Goal: Task Accomplishment & Management: Complete application form

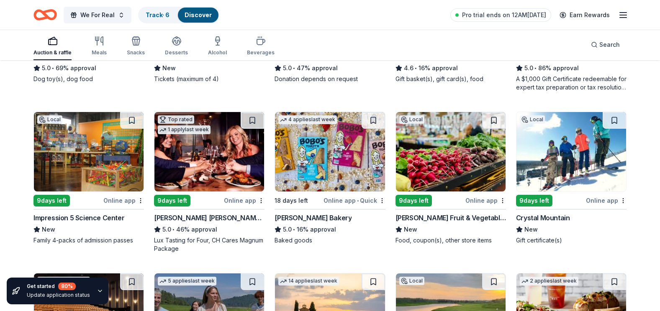
scroll to position [703, 0]
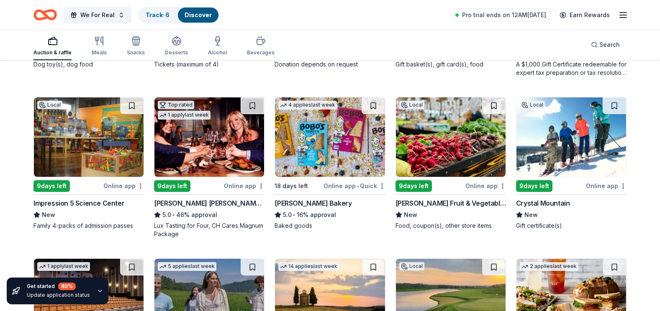
click at [202, 152] on img at bounding box center [209, 138] width 110 height 80
click at [97, 290] on icon "button" at bounding box center [100, 291] width 7 height 7
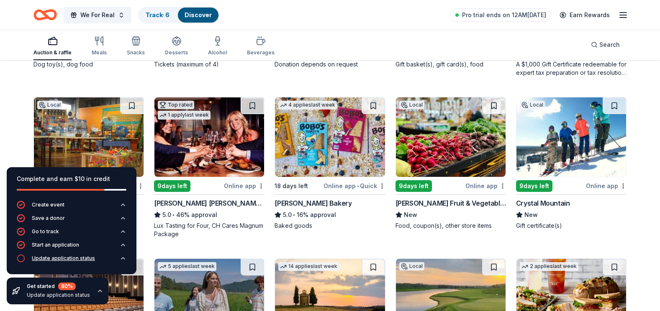
click at [72, 258] on div "Update application status" at bounding box center [63, 258] width 63 height 7
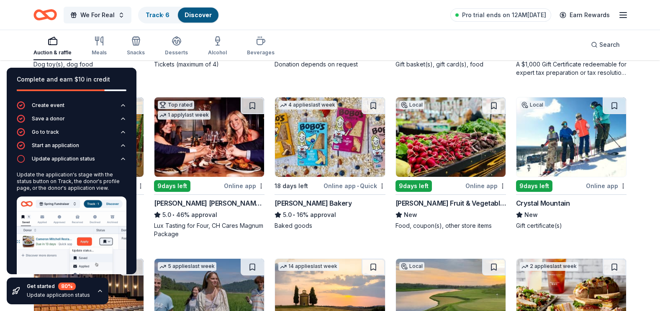
click at [404, 45] on div "Auction & raffle Meals Snacks Desserts Alcohol Beverages Search" at bounding box center [329, 44] width 593 height 31
click at [98, 291] on icon "button" at bounding box center [100, 291] width 7 height 7
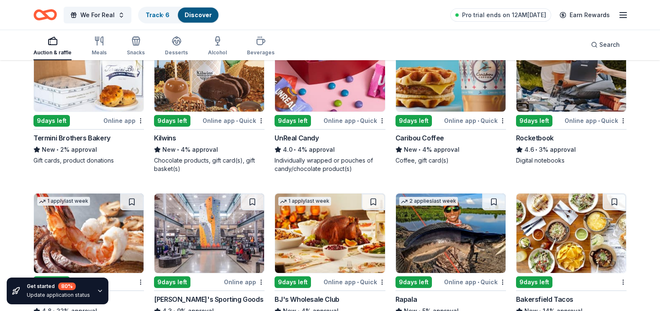
scroll to position [2458, 0]
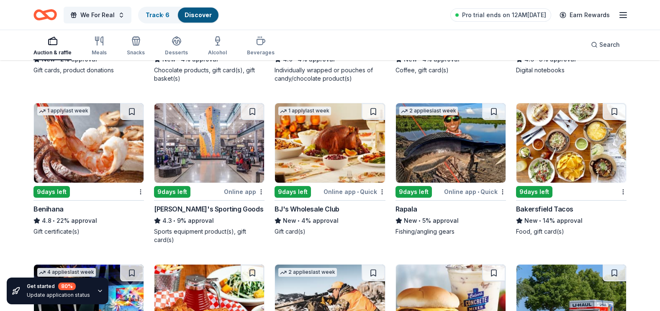
click at [97, 290] on icon "button" at bounding box center [100, 291] width 7 height 7
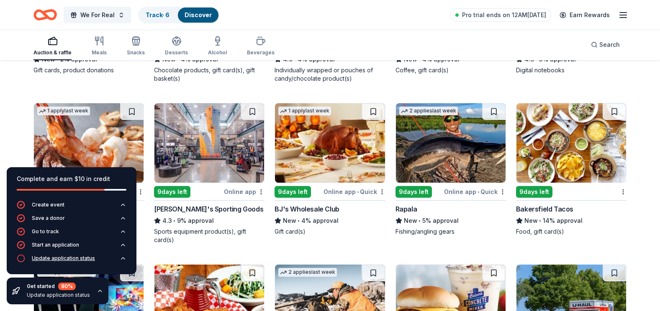
click at [61, 260] on div "Update application status" at bounding box center [63, 258] width 63 height 7
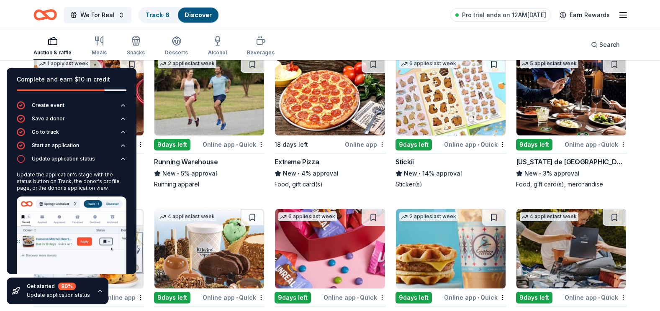
scroll to position [2165, 0]
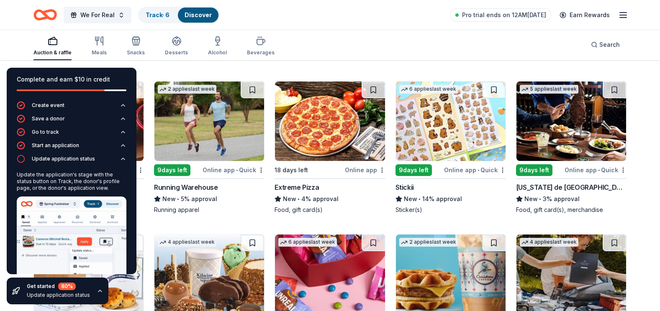
click at [97, 290] on icon "button" at bounding box center [100, 291] width 7 height 7
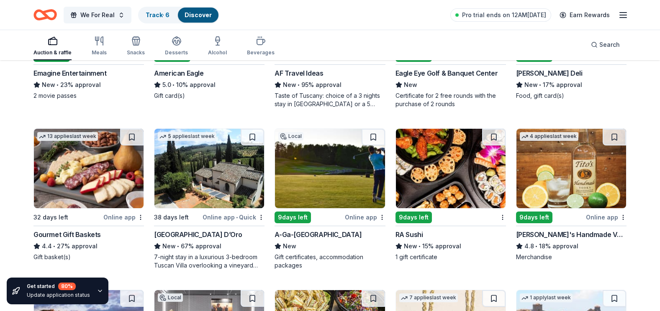
scroll to position [993, 0]
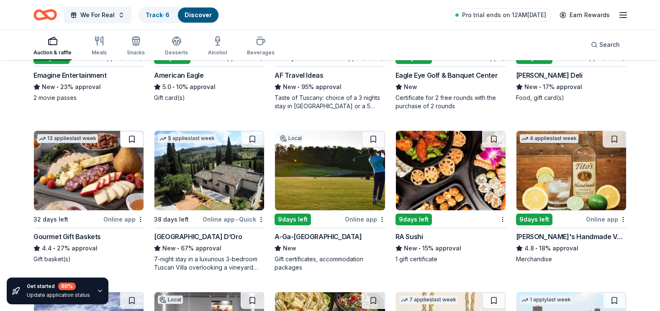
click at [135, 140] on button at bounding box center [131, 139] width 23 height 17
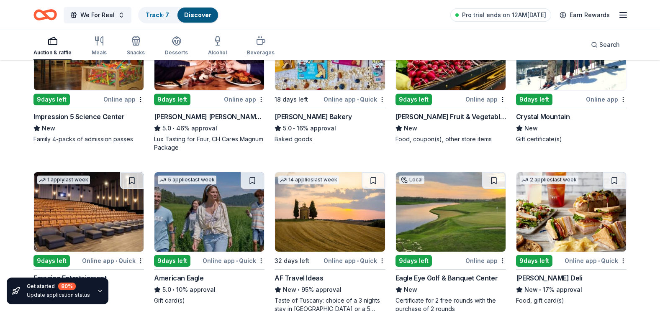
scroll to position [783, 0]
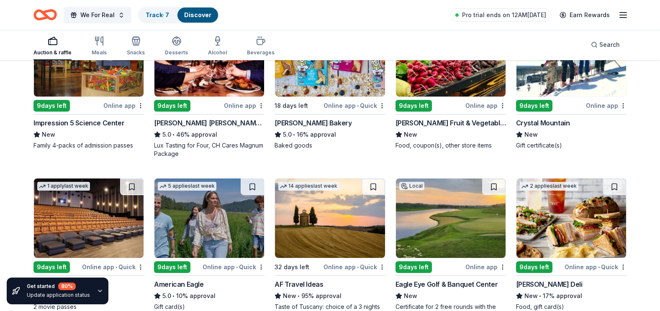
drag, startPoint x: 133, startPoint y: 187, endPoint x: 96, endPoint y: 291, distance: 110.9
click at [97, 292] on icon "button" at bounding box center [100, 291] width 7 height 7
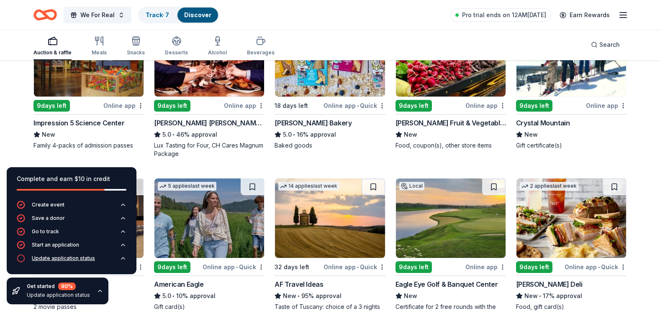
click at [82, 260] on div "Update application status" at bounding box center [63, 258] width 63 height 7
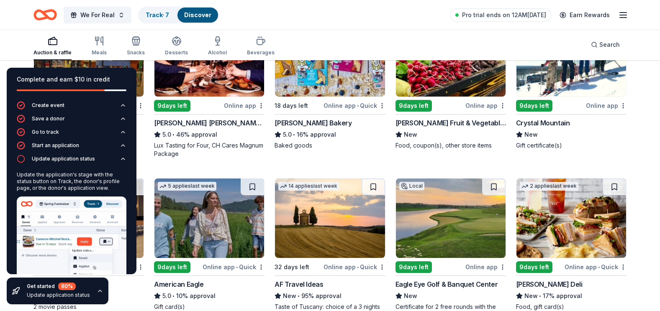
click at [355, 40] on div "Auction & raffle Meals Snacks Desserts Alcohol Beverages Search" at bounding box center [329, 44] width 593 height 31
click at [97, 289] on icon "button" at bounding box center [100, 291] width 7 height 7
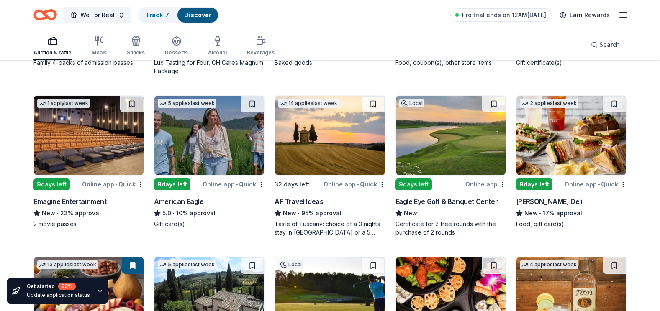
scroll to position [867, 0]
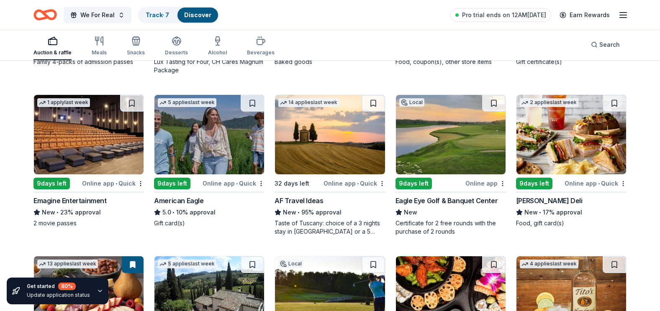
click at [95, 200] on div "Emagine Entertainment" at bounding box center [69, 201] width 73 height 10
click at [133, 102] on button at bounding box center [133, 103] width 22 height 17
click at [120, 125] on img at bounding box center [89, 135] width 110 height 80
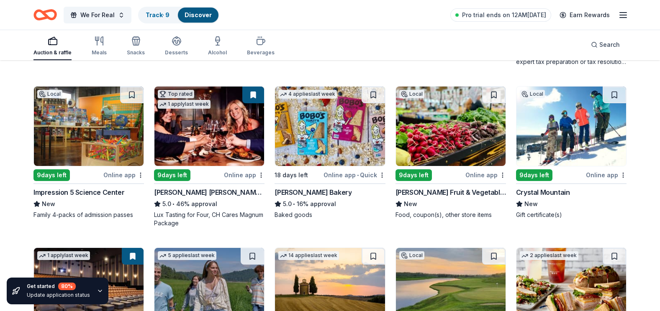
scroll to position [700, 0]
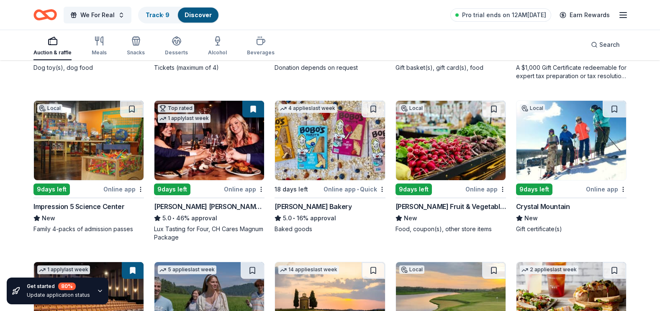
click at [54, 41] on icon "button" at bounding box center [53, 41] width 10 height 10
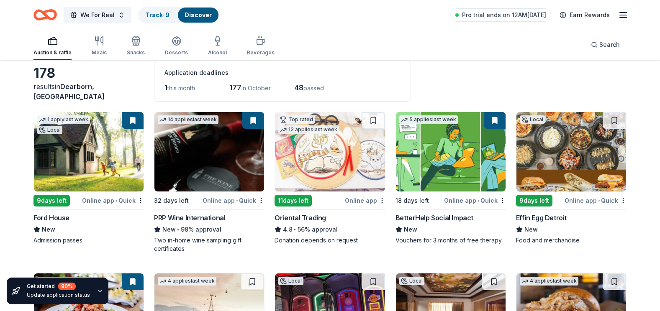
scroll to position [84, 0]
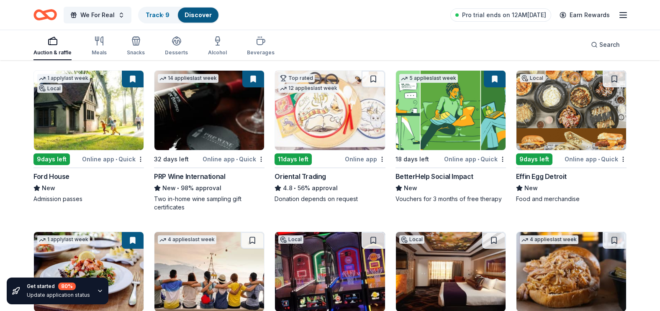
click at [566, 113] on img at bounding box center [571, 111] width 110 height 80
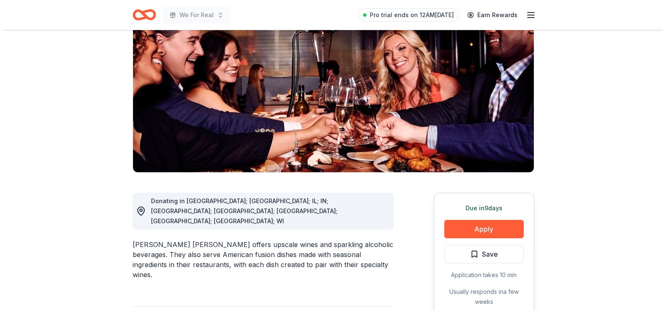
scroll to position [126, 0]
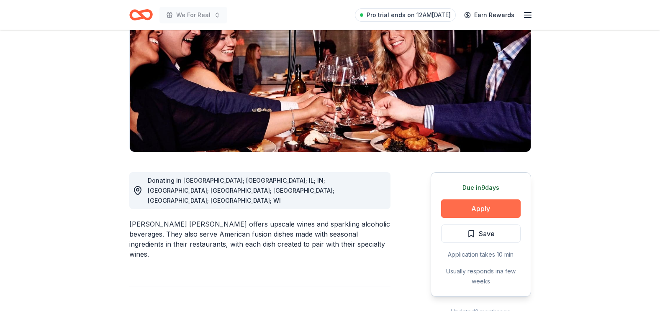
click at [477, 200] on button "Apply" at bounding box center [481, 209] width 80 height 18
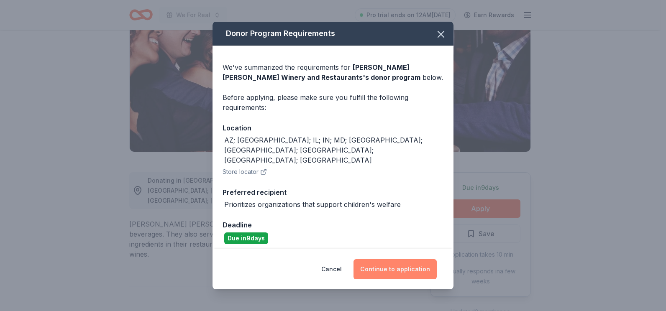
click at [399, 261] on button "Continue to application" at bounding box center [395, 269] width 83 height 20
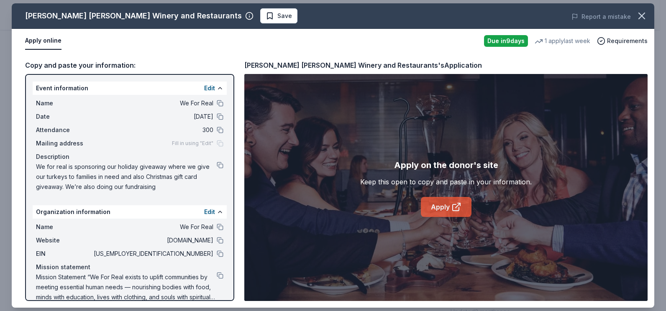
click at [444, 206] on link "Apply" at bounding box center [446, 207] width 51 height 20
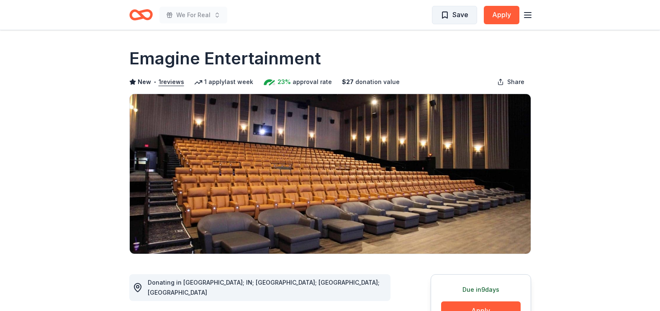
click at [451, 14] on span "Save" at bounding box center [455, 14] width 28 height 11
click at [149, 14] on icon "Home" at bounding box center [140, 15] width 23 height 20
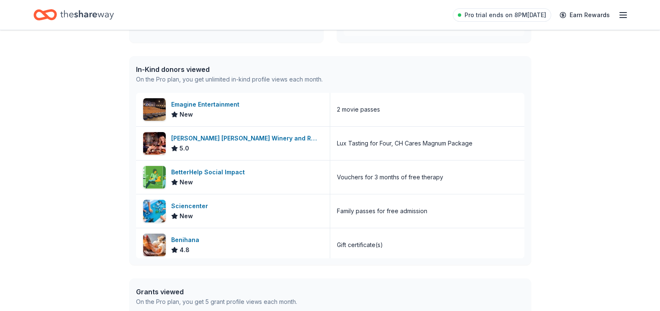
scroll to position [209, 0]
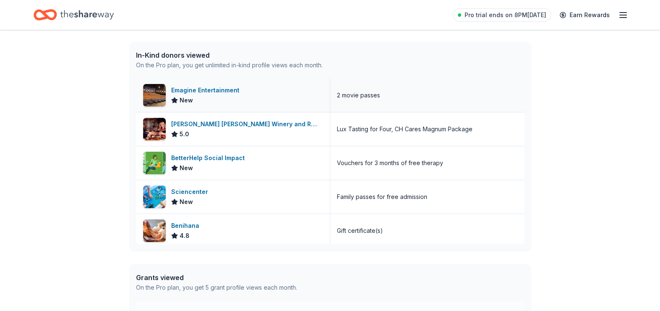
click at [219, 88] on div "Emagine Entertainment" at bounding box center [207, 90] width 72 height 10
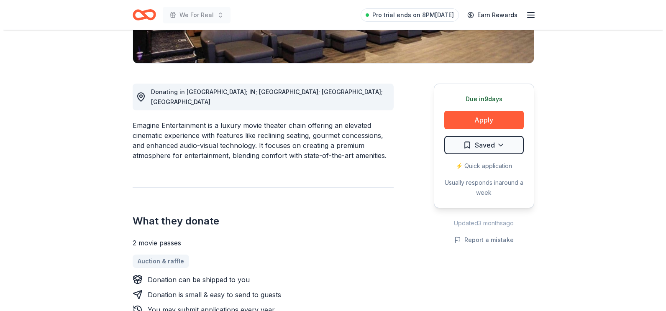
scroll to position [209, 0]
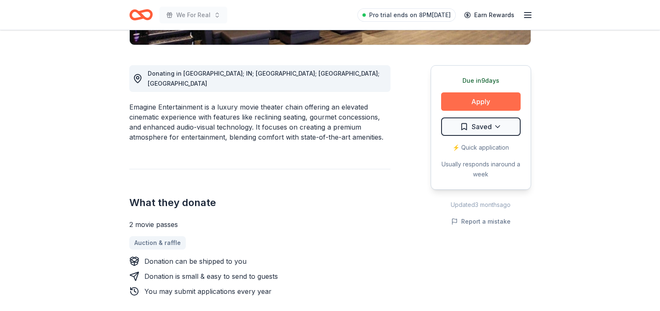
click at [481, 101] on button "Apply" at bounding box center [481, 101] width 80 height 18
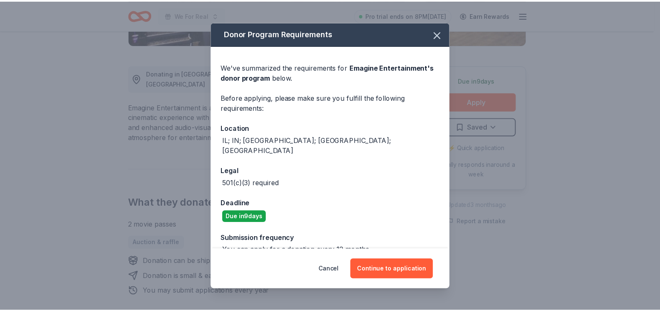
scroll to position [6, 0]
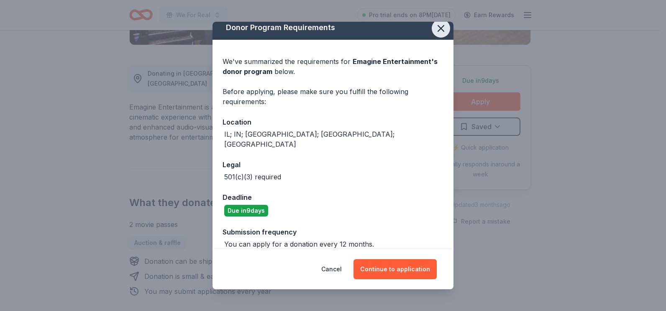
click at [438, 29] on icon "button" at bounding box center [441, 29] width 6 height 6
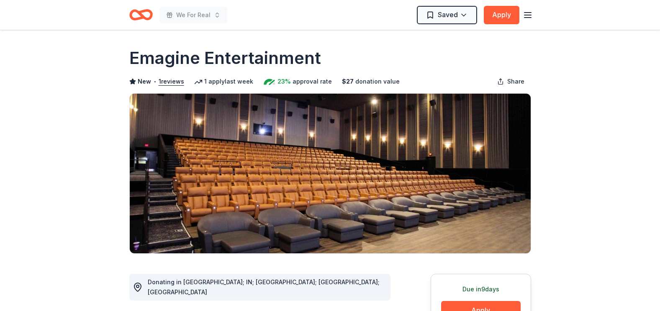
scroll to position [0, 0]
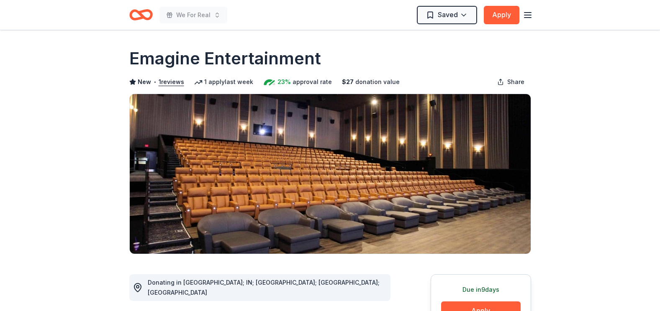
click at [146, 14] on icon "Home" at bounding box center [140, 15] width 23 height 20
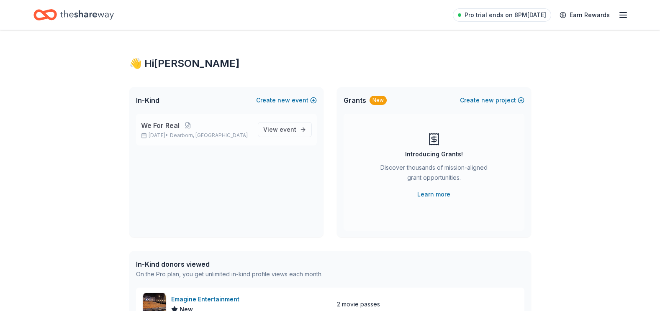
click at [172, 125] on span "We For Real" at bounding box center [160, 126] width 39 height 10
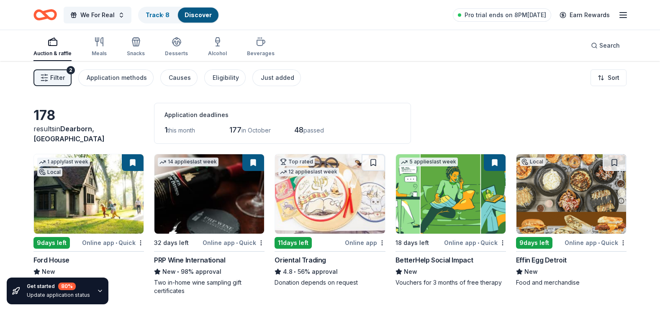
click at [98, 289] on icon "button" at bounding box center [100, 291] width 7 height 7
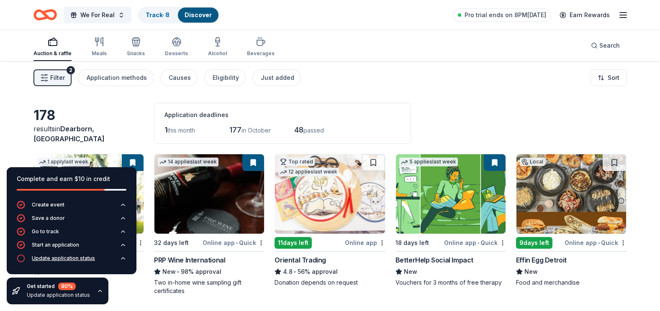
click at [72, 256] on div "Update application status" at bounding box center [63, 258] width 63 height 7
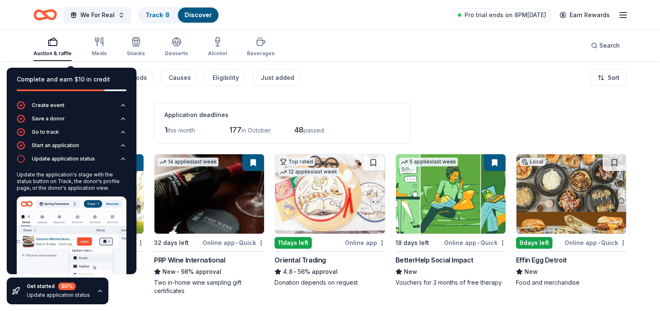
click at [406, 86] on div "Filter 2 Application methods Causes Eligibility Just added Sort" at bounding box center [330, 77] width 660 height 33
click at [97, 293] on icon "button" at bounding box center [100, 291] width 7 height 7
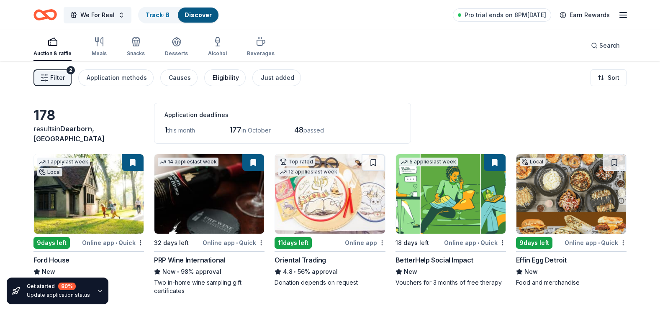
click at [220, 79] on div "Eligibility" at bounding box center [226, 78] width 26 height 10
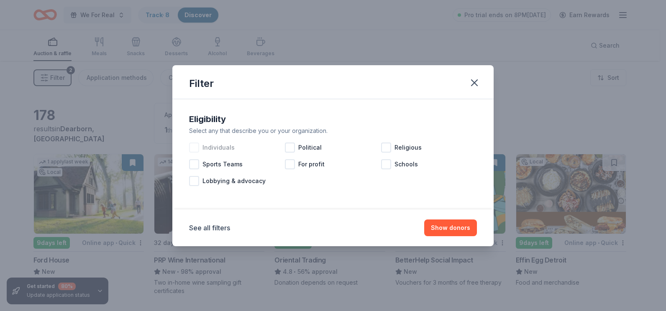
click at [194, 148] on div at bounding box center [194, 148] width 10 height 10
click at [391, 164] on div "Schools" at bounding box center [429, 164] width 96 height 17
click at [216, 231] on button "See all filters" at bounding box center [209, 228] width 41 height 10
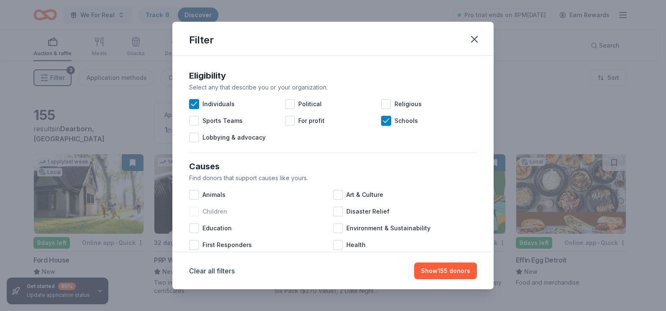
click at [197, 215] on div at bounding box center [194, 212] width 10 height 10
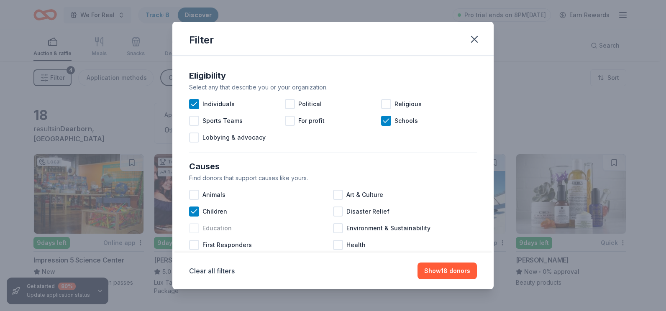
click at [193, 229] on div at bounding box center [194, 228] width 10 height 10
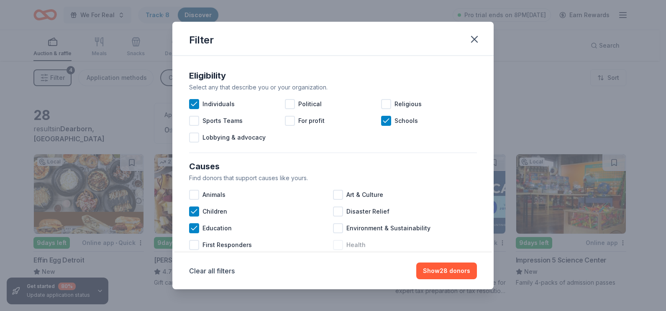
click at [336, 246] on div at bounding box center [338, 245] width 10 height 10
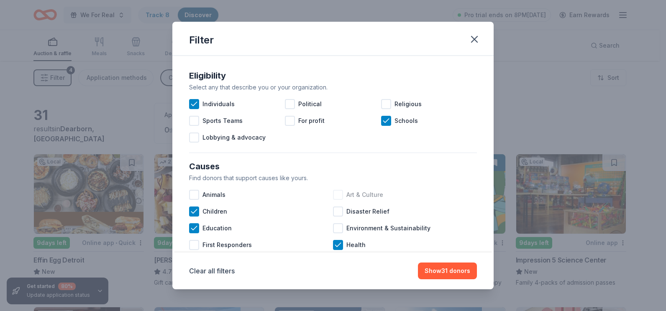
click at [338, 195] on div at bounding box center [338, 195] width 10 height 10
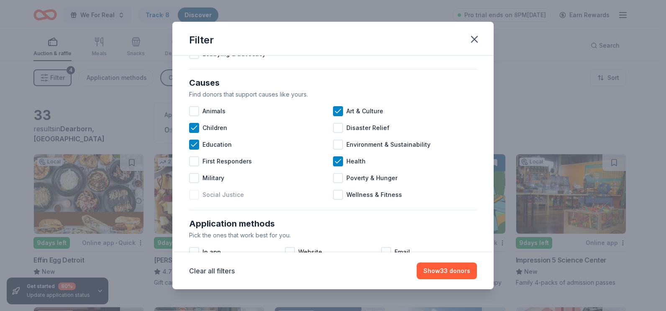
scroll to position [126, 0]
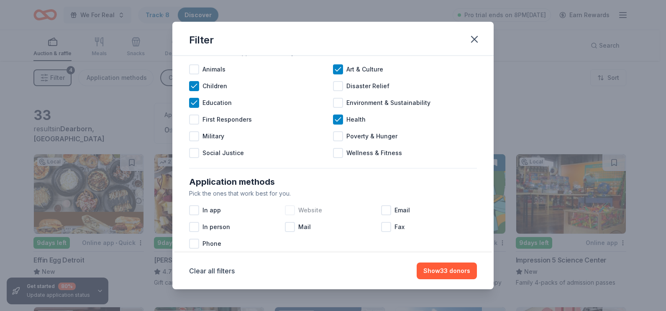
click at [289, 211] on div at bounding box center [290, 210] width 10 height 10
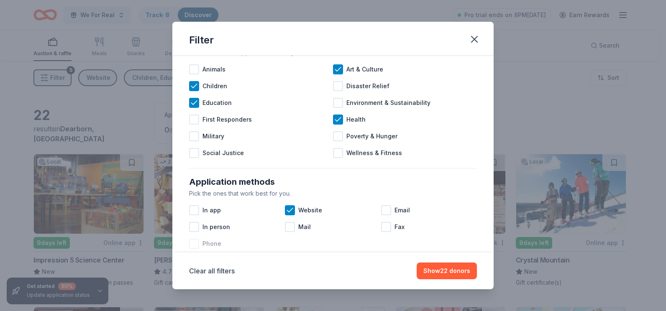
click at [194, 244] on div at bounding box center [194, 244] width 10 height 10
click at [386, 211] on div at bounding box center [386, 210] width 10 height 10
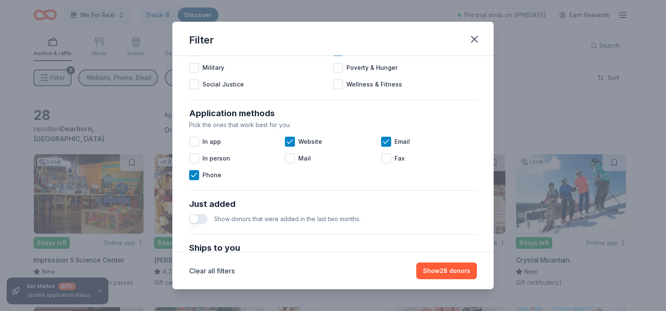
scroll to position [209, 0]
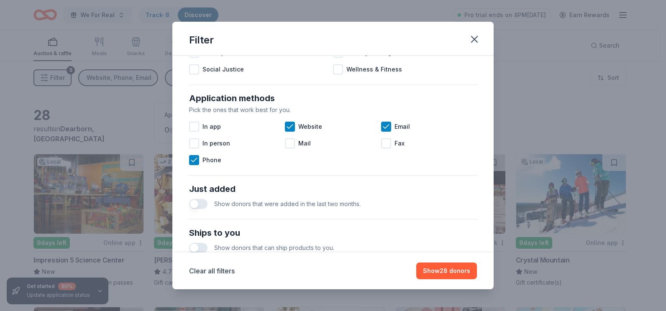
click at [198, 203] on button "button" at bounding box center [198, 204] width 18 height 10
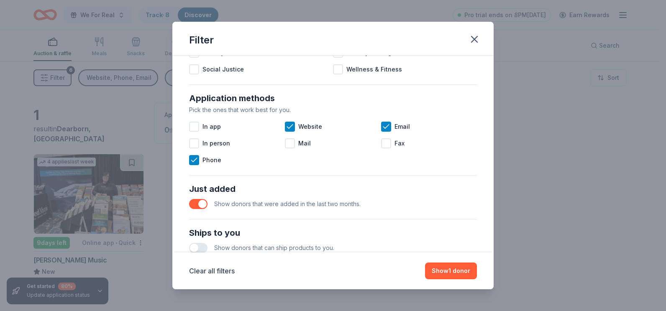
click at [203, 203] on button "button" at bounding box center [198, 204] width 18 height 10
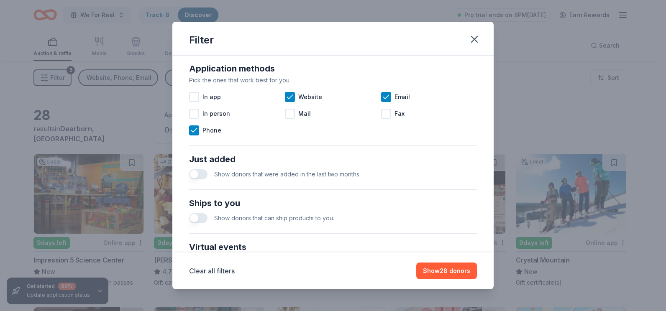
scroll to position [251, 0]
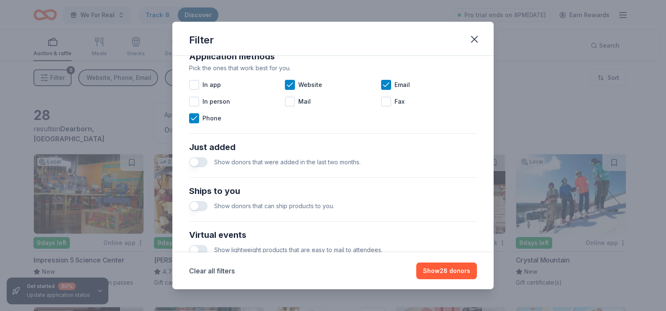
click at [198, 206] on button "button" at bounding box center [198, 206] width 18 height 10
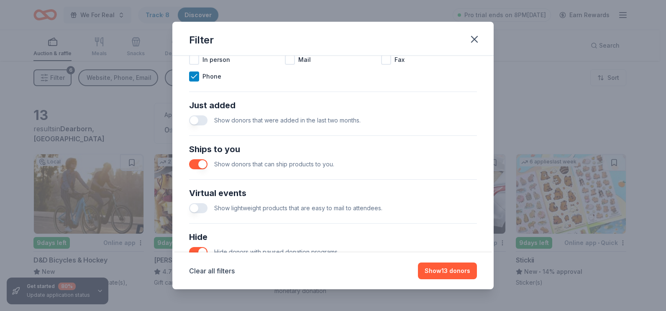
scroll to position [335, 0]
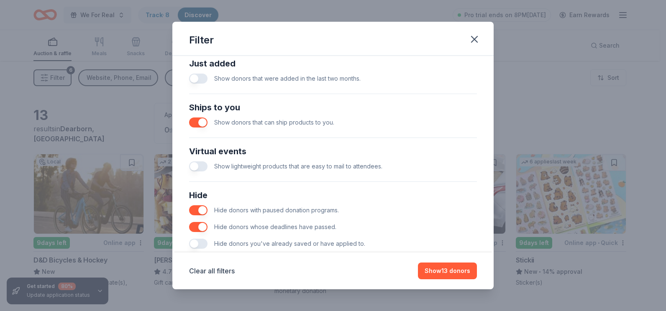
click at [199, 165] on button "button" at bounding box center [198, 167] width 18 height 10
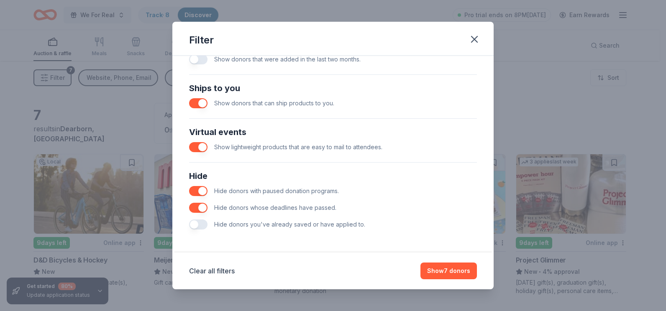
scroll to position [313, 0]
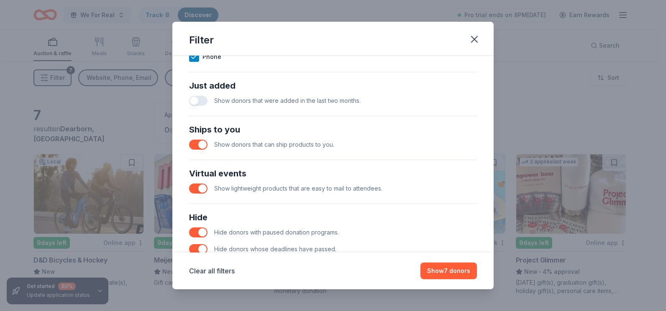
click at [204, 143] on button "button" at bounding box center [198, 145] width 18 height 10
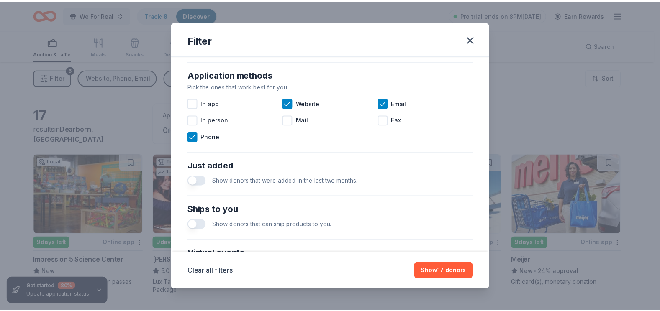
scroll to position [229, 0]
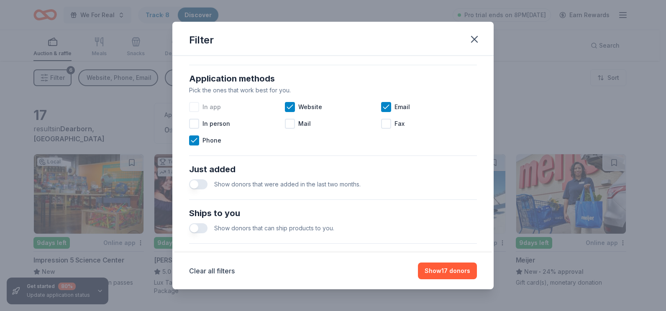
click at [200, 107] on div "In app" at bounding box center [237, 107] width 96 height 17
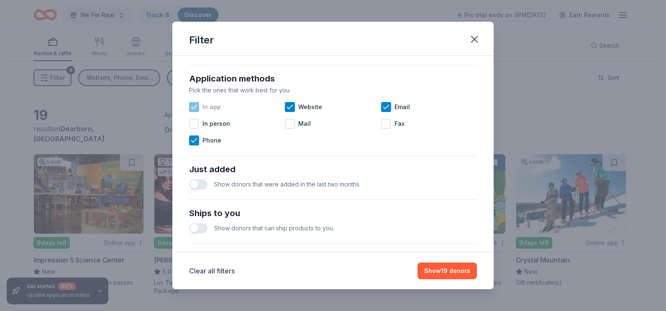
click at [199, 107] on div at bounding box center [194, 107] width 10 height 10
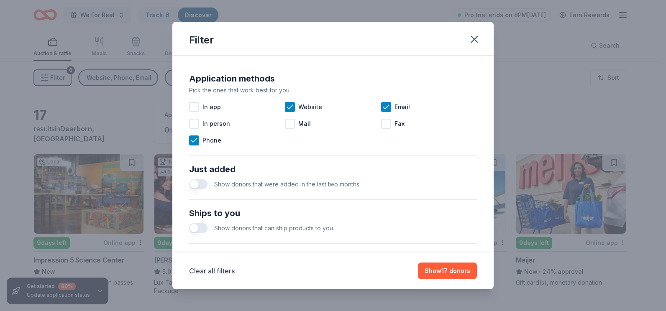
click at [540, 125] on div "Filter Eligibility Select any that describe you or your organization. Individua…" at bounding box center [333, 155] width 666 height 311
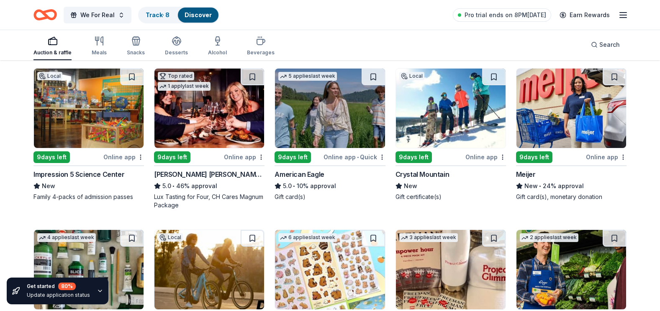
scroll to position [67, 0]
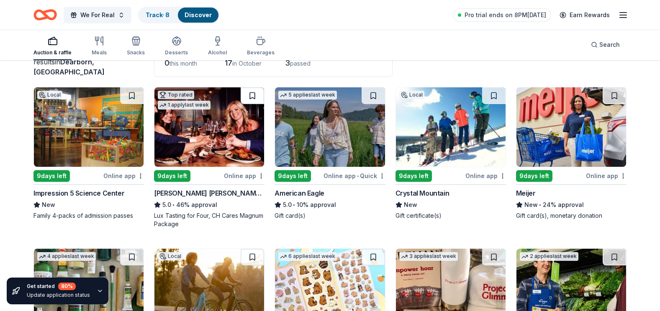
click at [254, 98] on button at bounding box center [252, 95] width 23 height 17
click at [235, 119] on img at bounding box center [209, 127] width 110 height 80
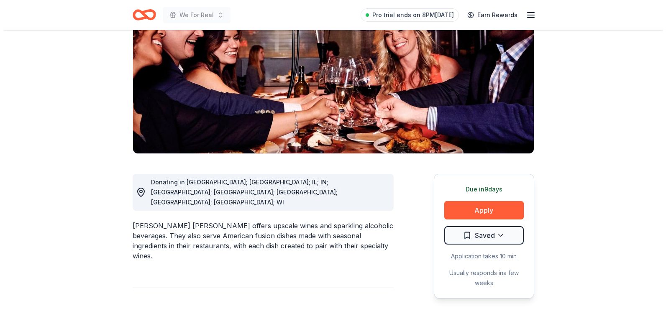
scroll to position [126, 0]
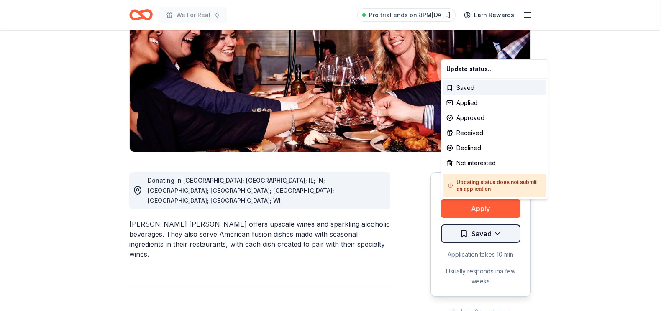
click at [497, 186] on html "We For Real Pro trial ends on 8PM, 9/29 Earn Rewards Due in 9 days Share Cooper…" at bounding box center [333, 29] width 666 height 311
click at [467, 103] on div "Applied" at bounding box center [494, 102] width 103 height 15
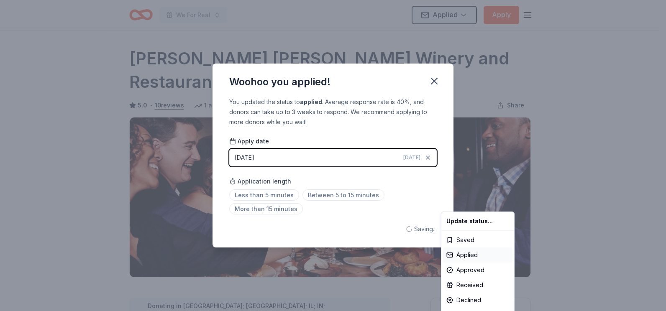
scroll to position [0, 0]
click at [324, 198] on html "We For Real Applied Apply Due in 9 days Share Cooper's Hawk Winery and Restaura…" at bounding box center [333, 155] width 666 height 311
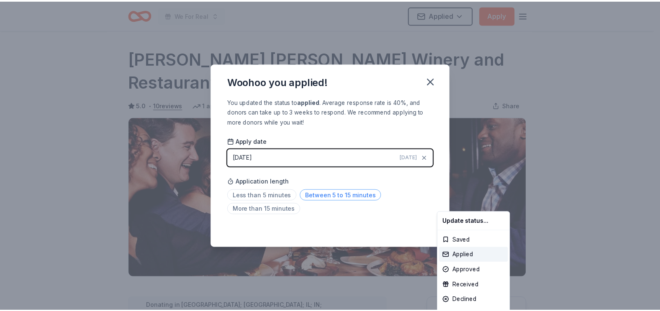
scroll to position [180, 0]
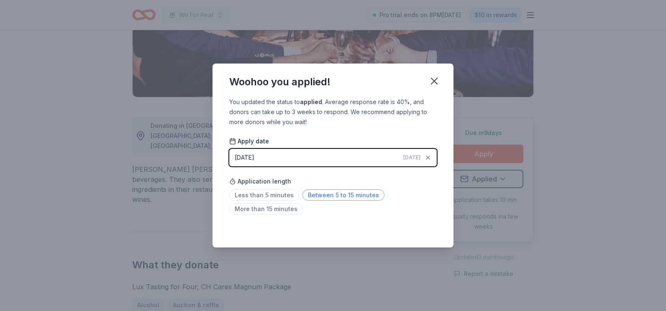
click at [343, 194] on span "Between 5 to 15 minutes" at bounding box center [344, 195] width 82 height 11
click at [438, 79] on icon "button" at bounding box center [435, 81] width 12 height 12
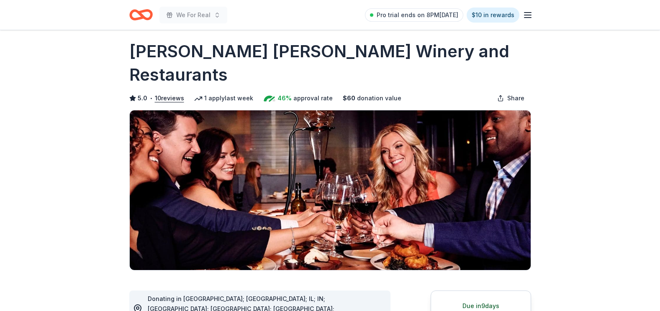
scroll to position [0, 0]
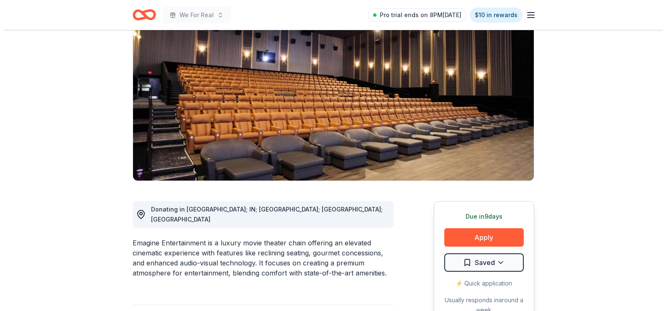
scroll to position [84, 0]
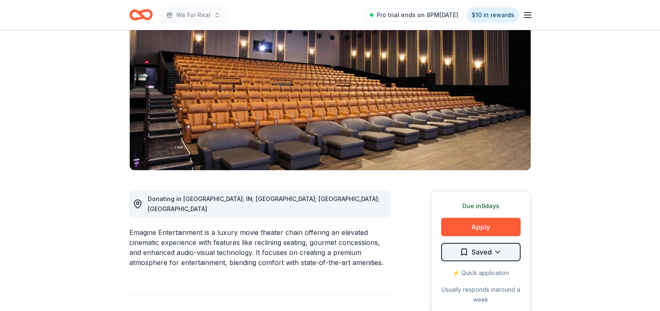
click at [498, 228] on html "We For Real Pro trial ends on 8PM[DATE] $10 in rewards Due [DATE] Share Emagine…" at bounding box center [330, 71] width 660 height 311
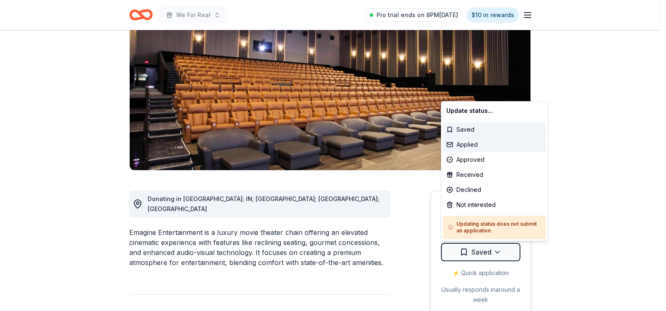
click at [470, 144] on div "Applied" at bounding box center [494, 144] width 103 height 15
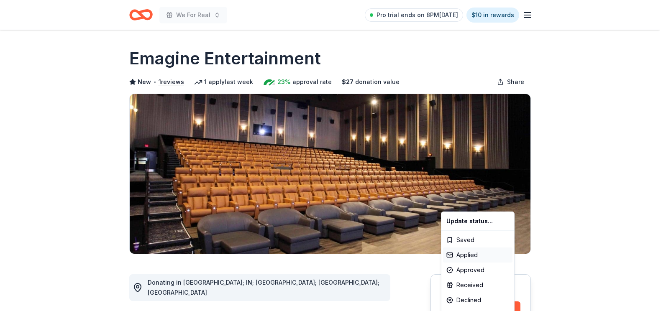
scroll to position [0, 0]
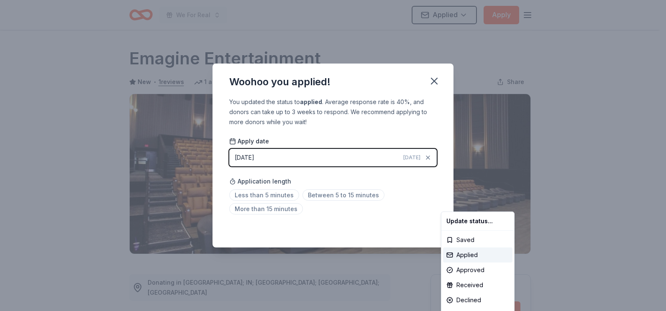
click at [287, 195] on html "We For Real Applied Apply Due [DATE] Share Emagine Entertainment New • 1 review…" at bounding box center [333, 155] width 666 height 311
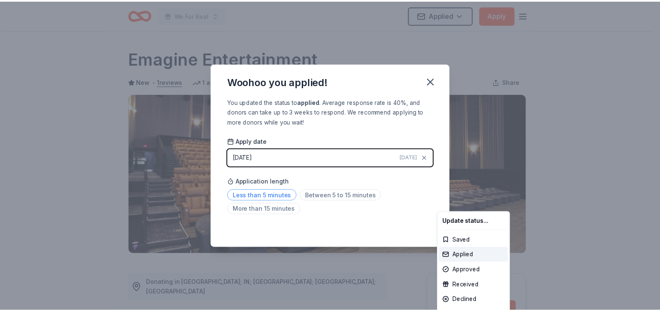
scroll to position [180, 0]
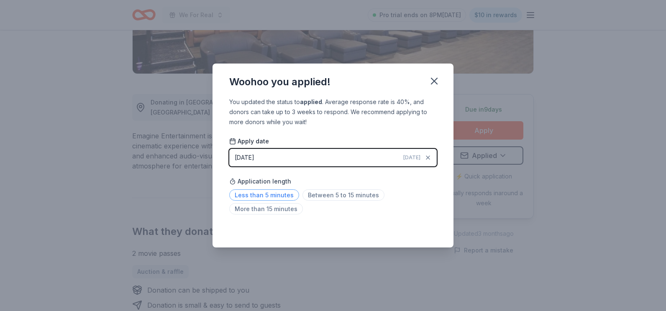
click at [280, 193] on span "Less than 5 minutes" at bounding box center [264, 195] width 70 height 11
click at [285, 196] on span "Less than 5 minutes" at bounding box center [264, 195] width 70 height 11
click at [277, 198] on span "Less than 5 minutes" at bounding box center [264, 195] width 70 height 11
click at [278, 199] on span "Less than 5 minutes" at bounding box center [264, 195] width 70 height 11
click at [344, 194] on span "Between 5 to 15 minutes" at bounding box center [344, 195] width 82 height 11
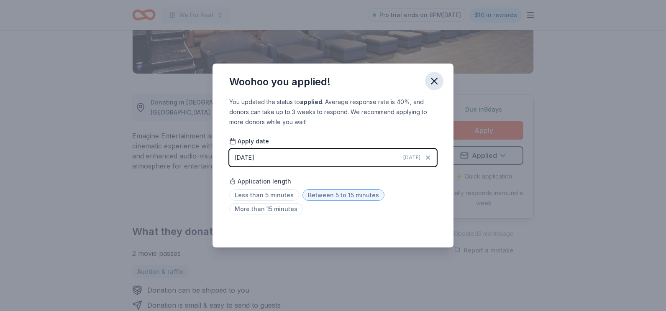
click at [437, 78] on icon "button" at bounding box center [435, 81] width 12 height 12
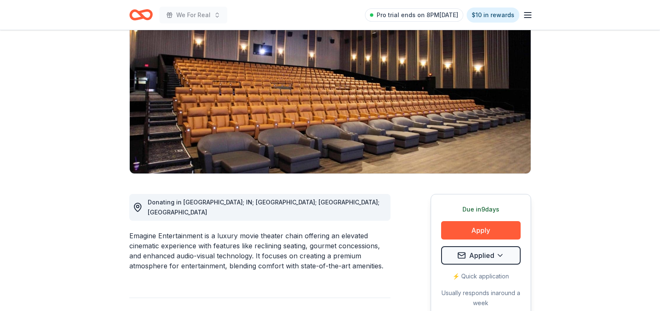
scroll to position [84, 0]
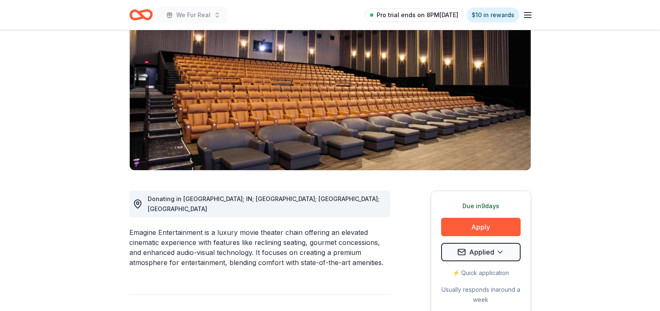
click at [412, 16] on span "Pro trial ends on 8PM[DATE]" at bounding box center [418, 15] width 82 height 10
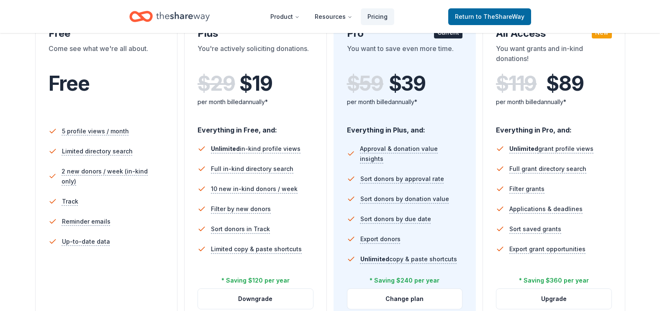
scroll to position [209, 0]
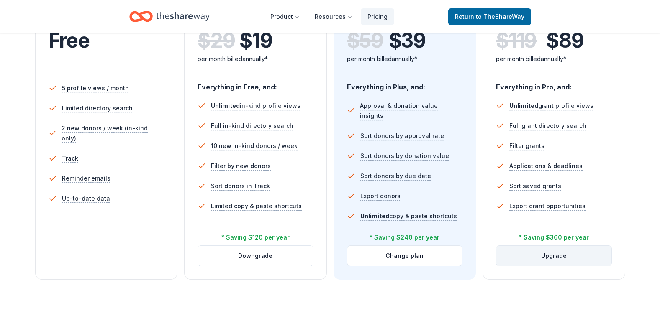
click at [556, 258] on button "Upgrade" at bounding box center [553, 256] width 115 height 20
click at [556, 256] on button "Upgrade" at bounding box center [553, 256] width 115 height 20
